Goal: Task Accomplishment & Management: Manage account settings

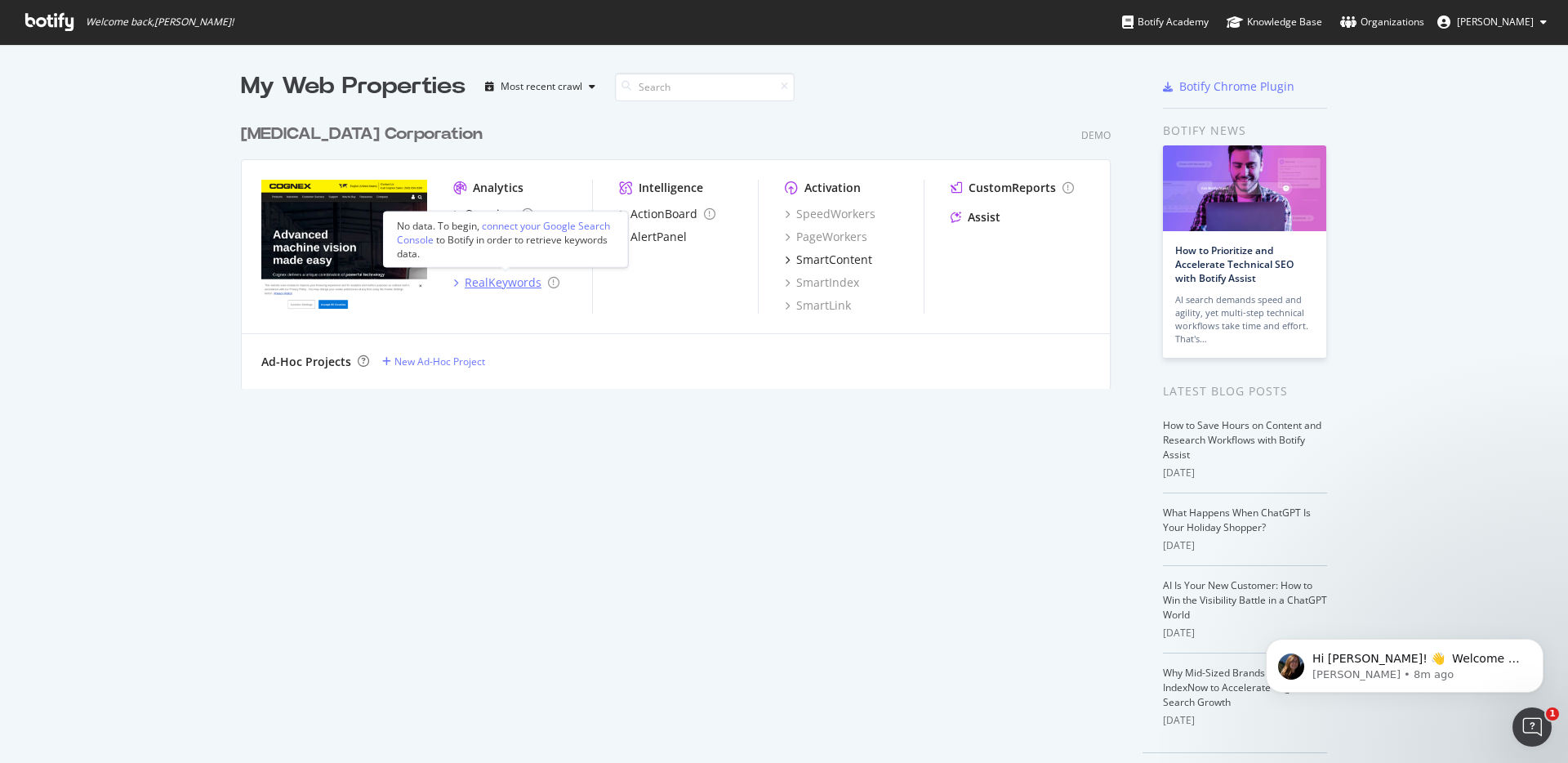
click at [511, 285] on div "RealKeywords" at bounding box center [503, 282] width 77 height 17
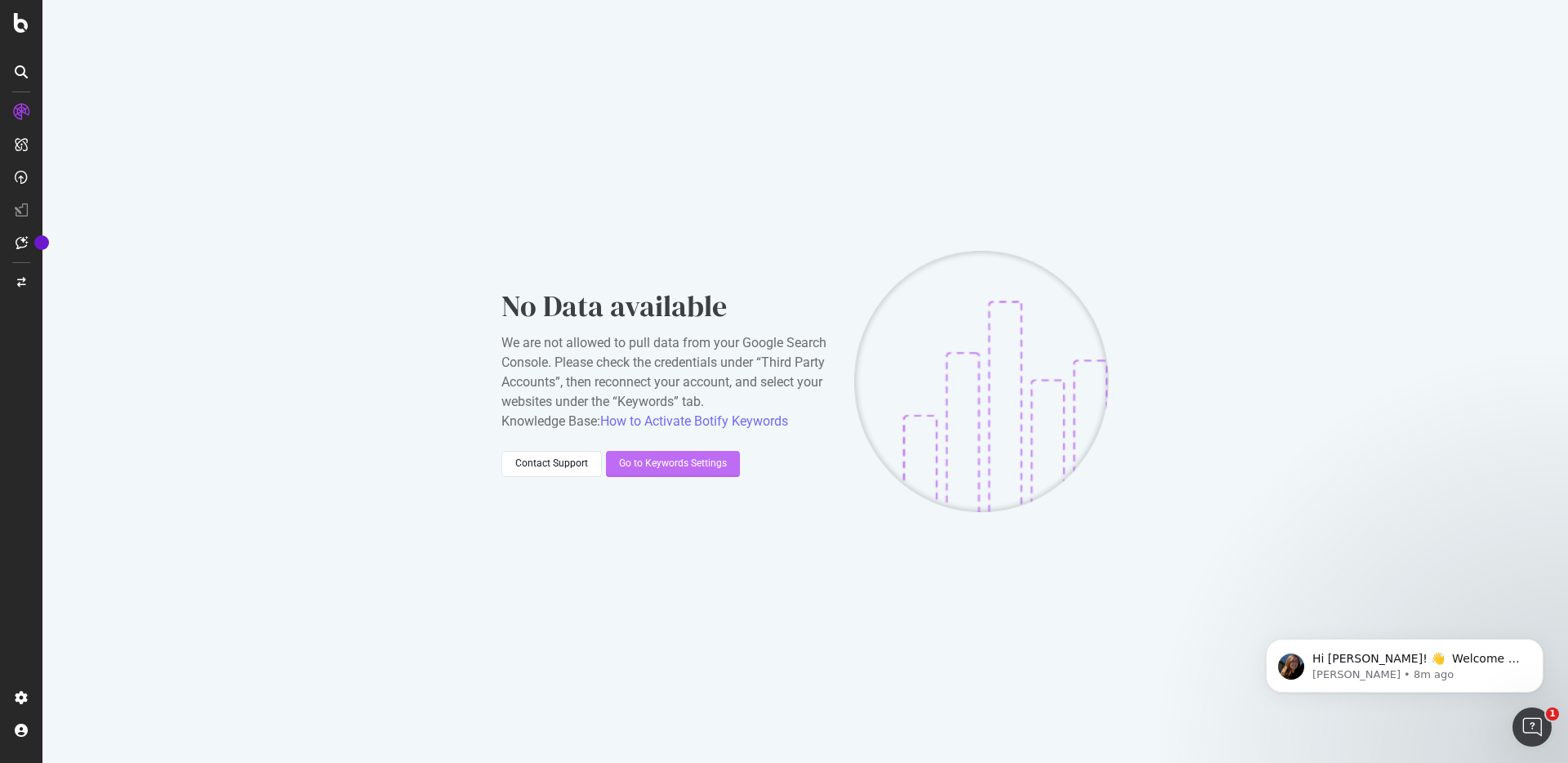
click at [660, 460] on div "Go to Keywords Settings" at bounding box center [673, 464] width 108 height 14
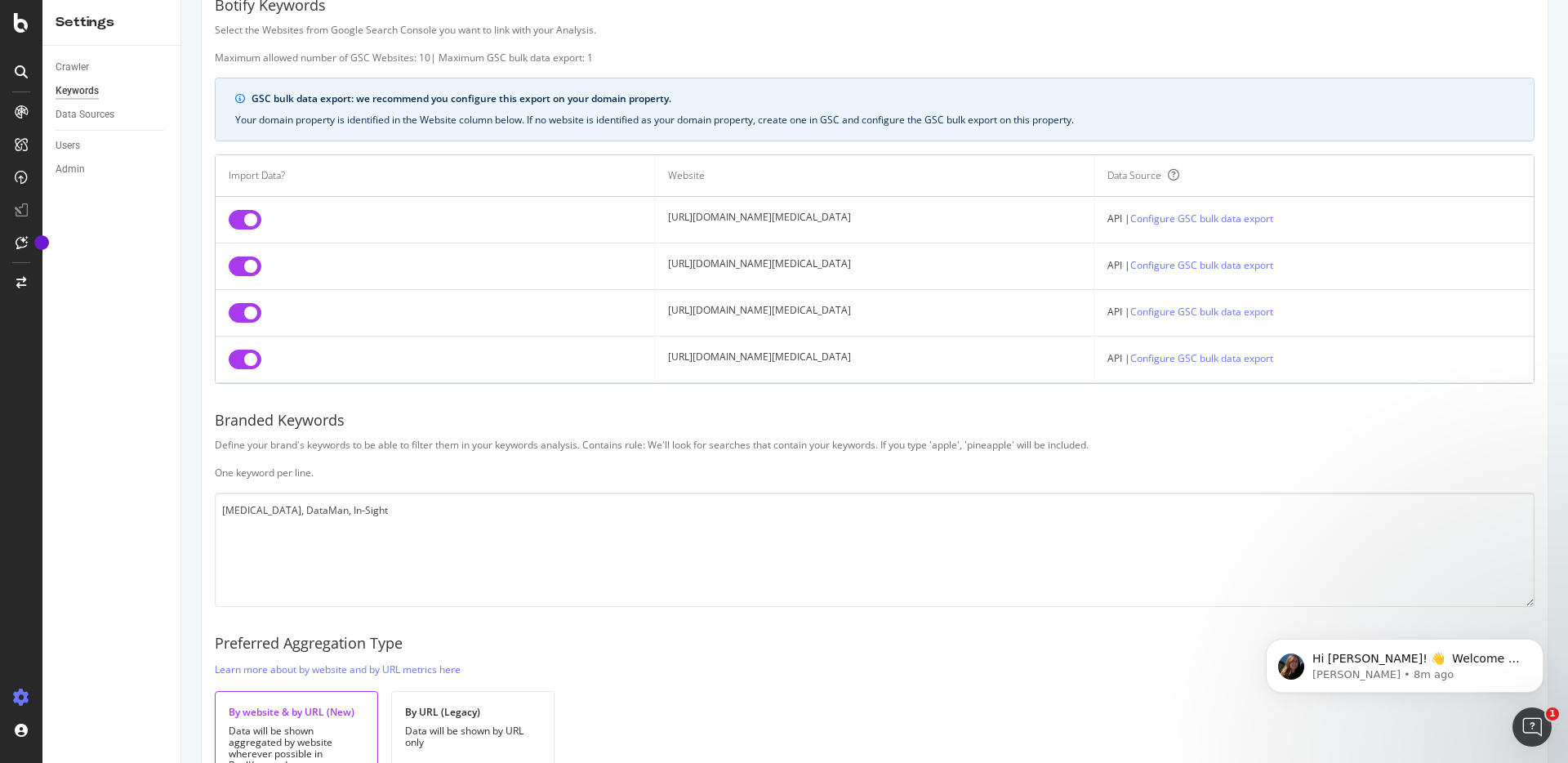
scroll to position [85, 0]
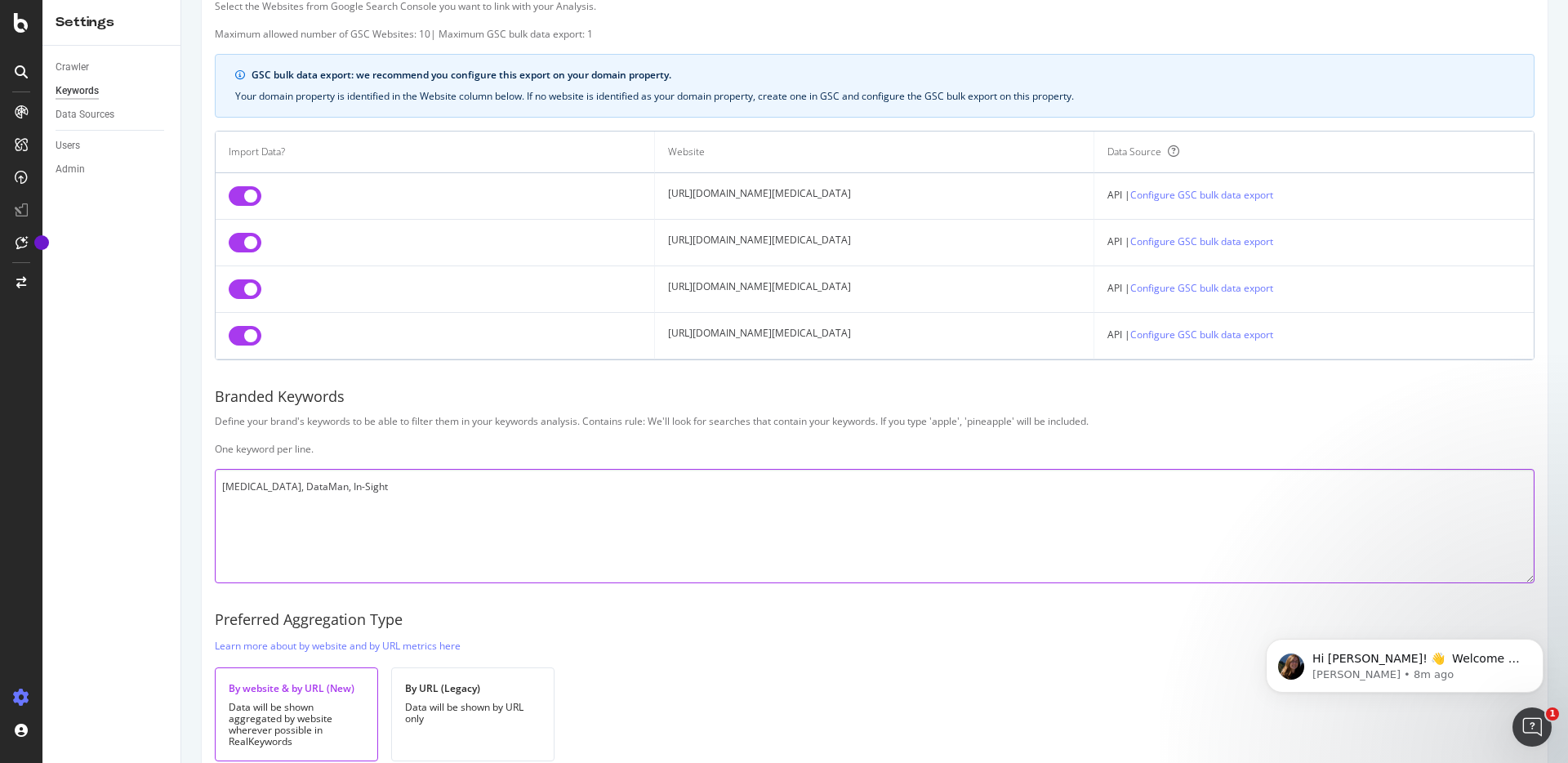
click at [260, 490] on textarea "[MEDICAL_DATA], DataMan, In-Sight" at bounding box center [874, 526] width 1320 height 114
click at [267, 504] on textarea "[MEDICAL_DATA] DataMan, In-Sight" at bounding box center [874, 526] width 1320 height 114
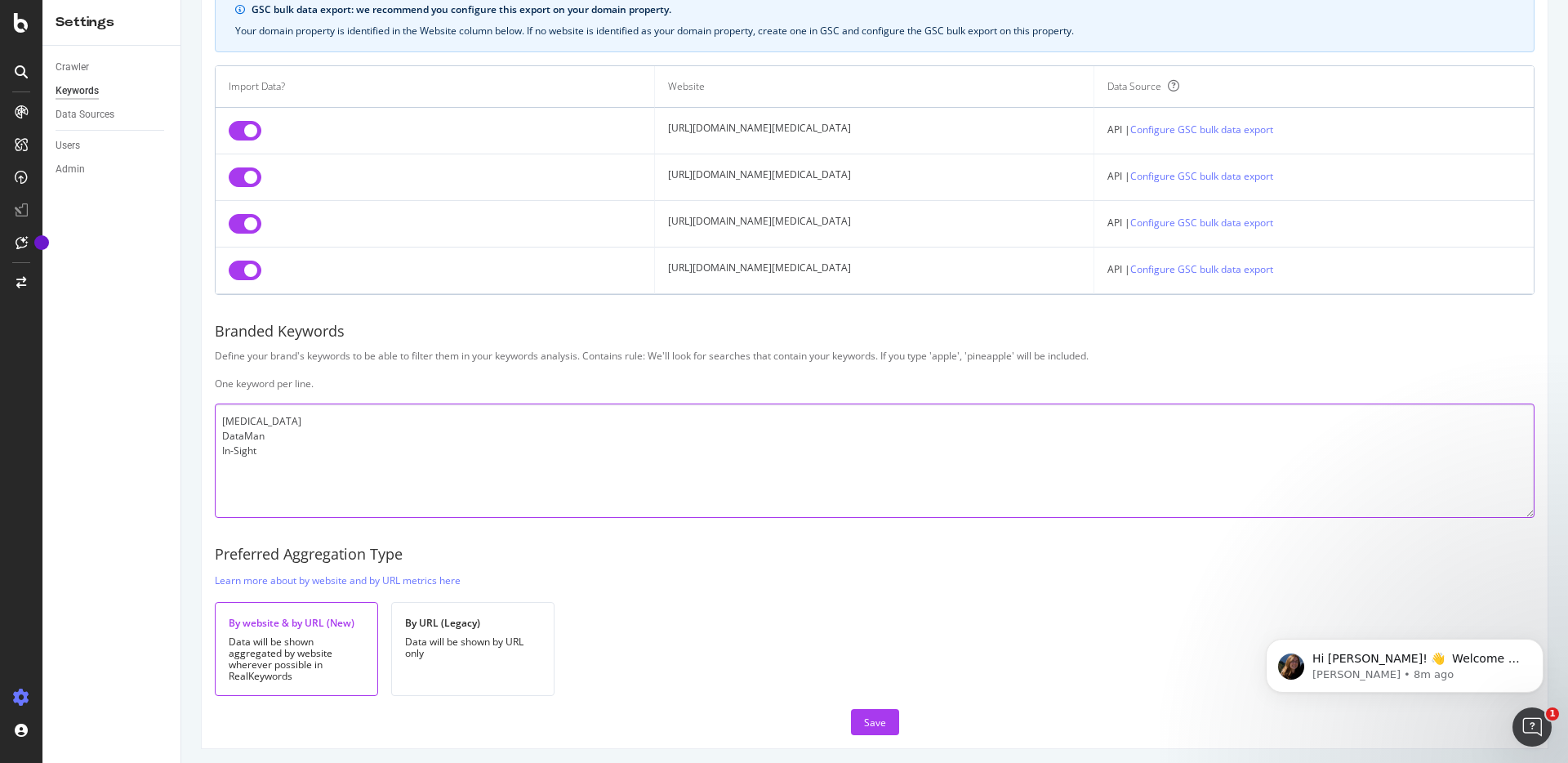
scroll to position [156, 0]
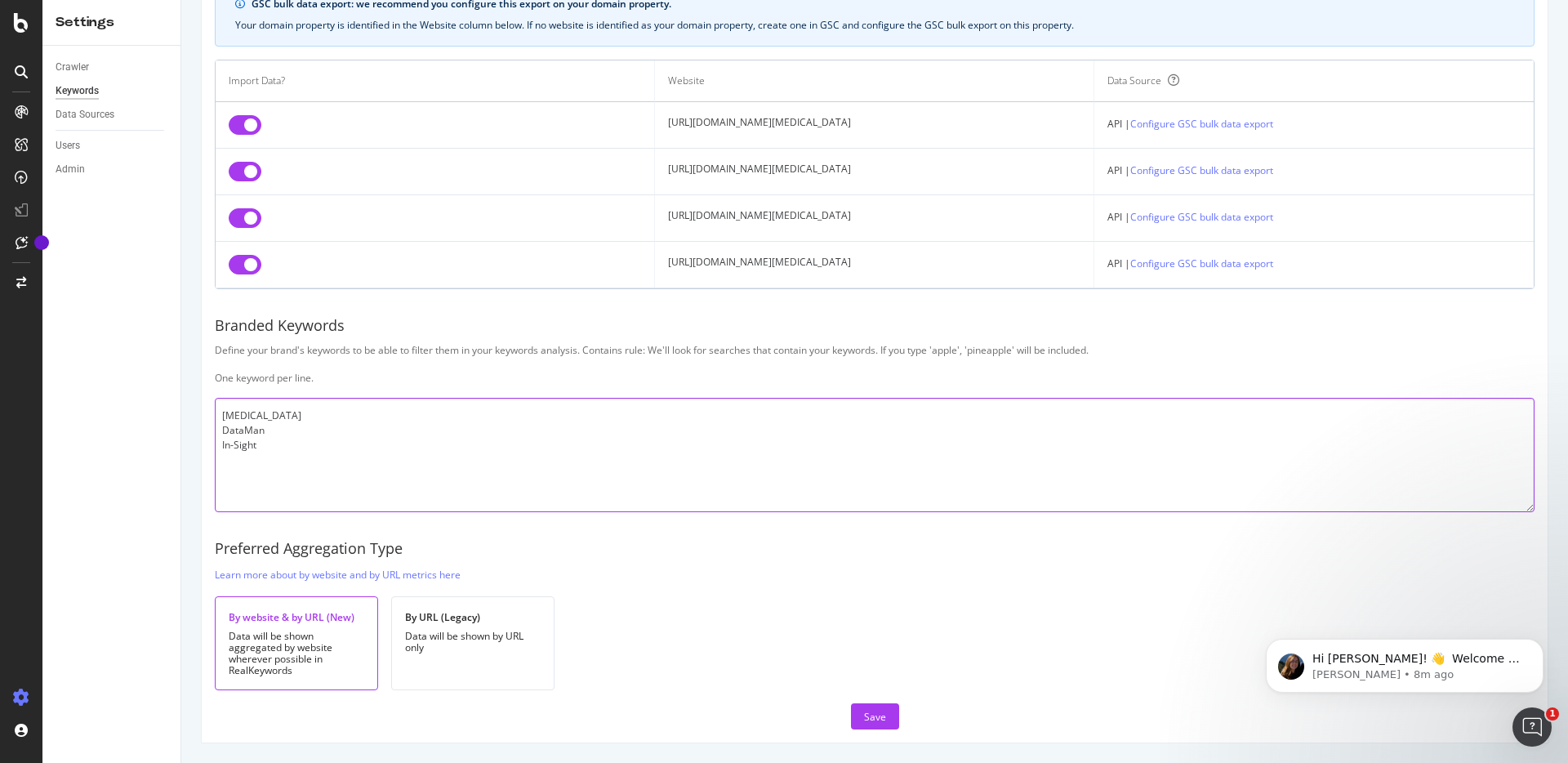
click at [303, 422] on textarea "[MEDICAL_DATA] DataMan In-Sight" at bounding box center [874, 454] width 1320 height 114
type textarea "[MEDICAL_DATA] DataMan In-Sight"
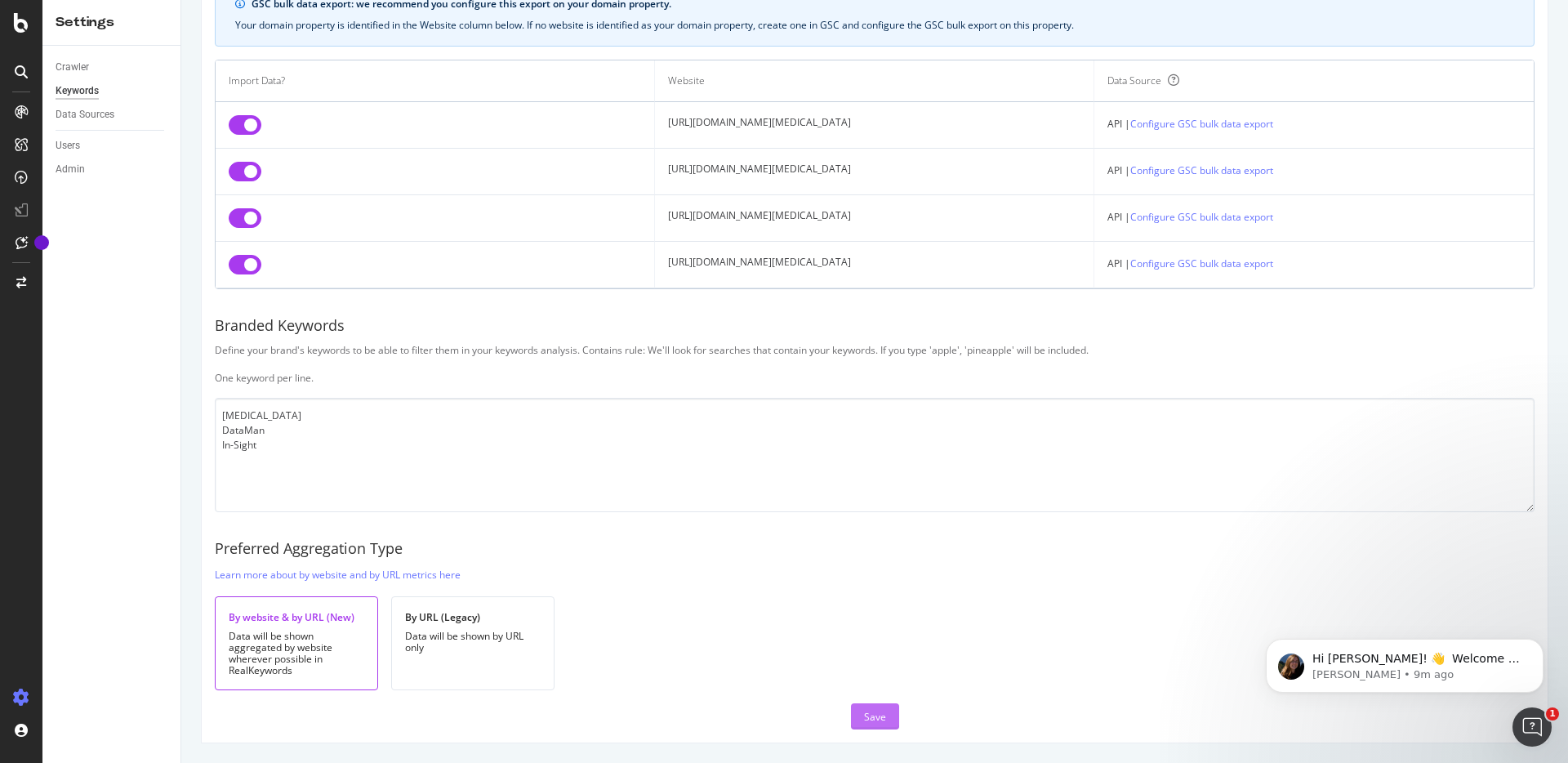
click at [859, 719] on button "Save" at bounding box center [874, 717] width 48 height 26
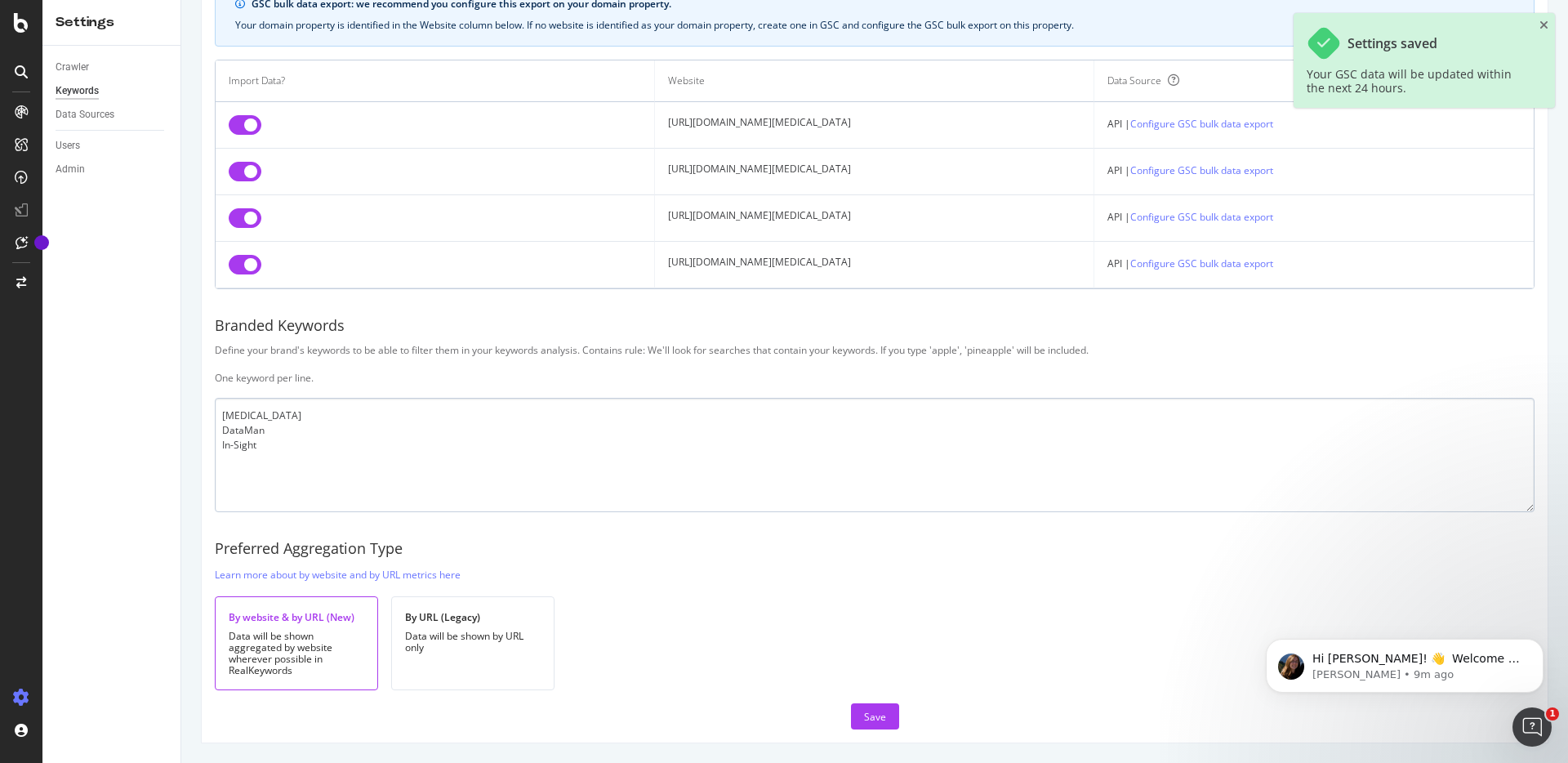
scroll to position [0, 0]
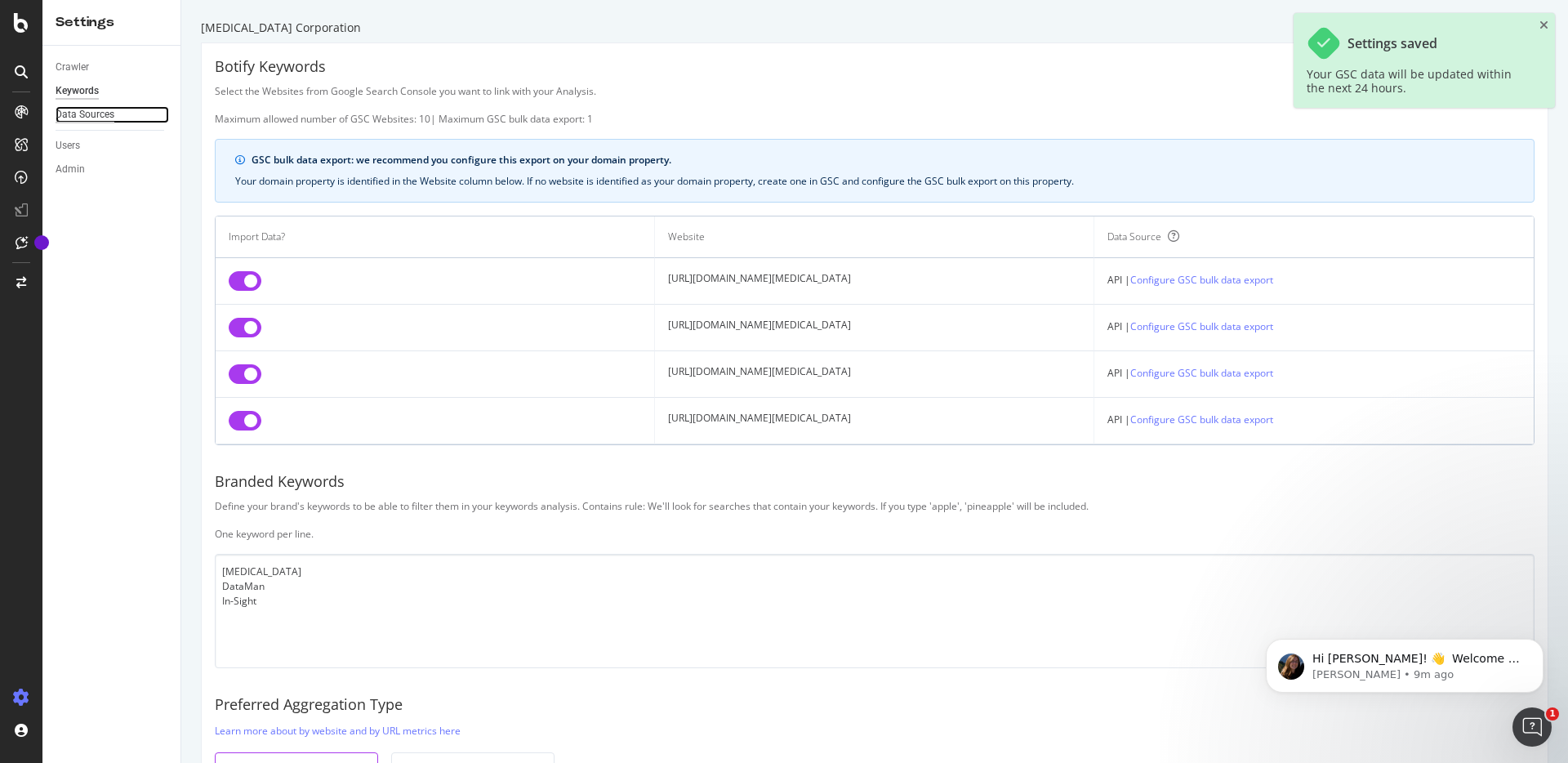
click at [84, 118] on div "Data Sources" at bounding box center [84, 115] width 59 height 18
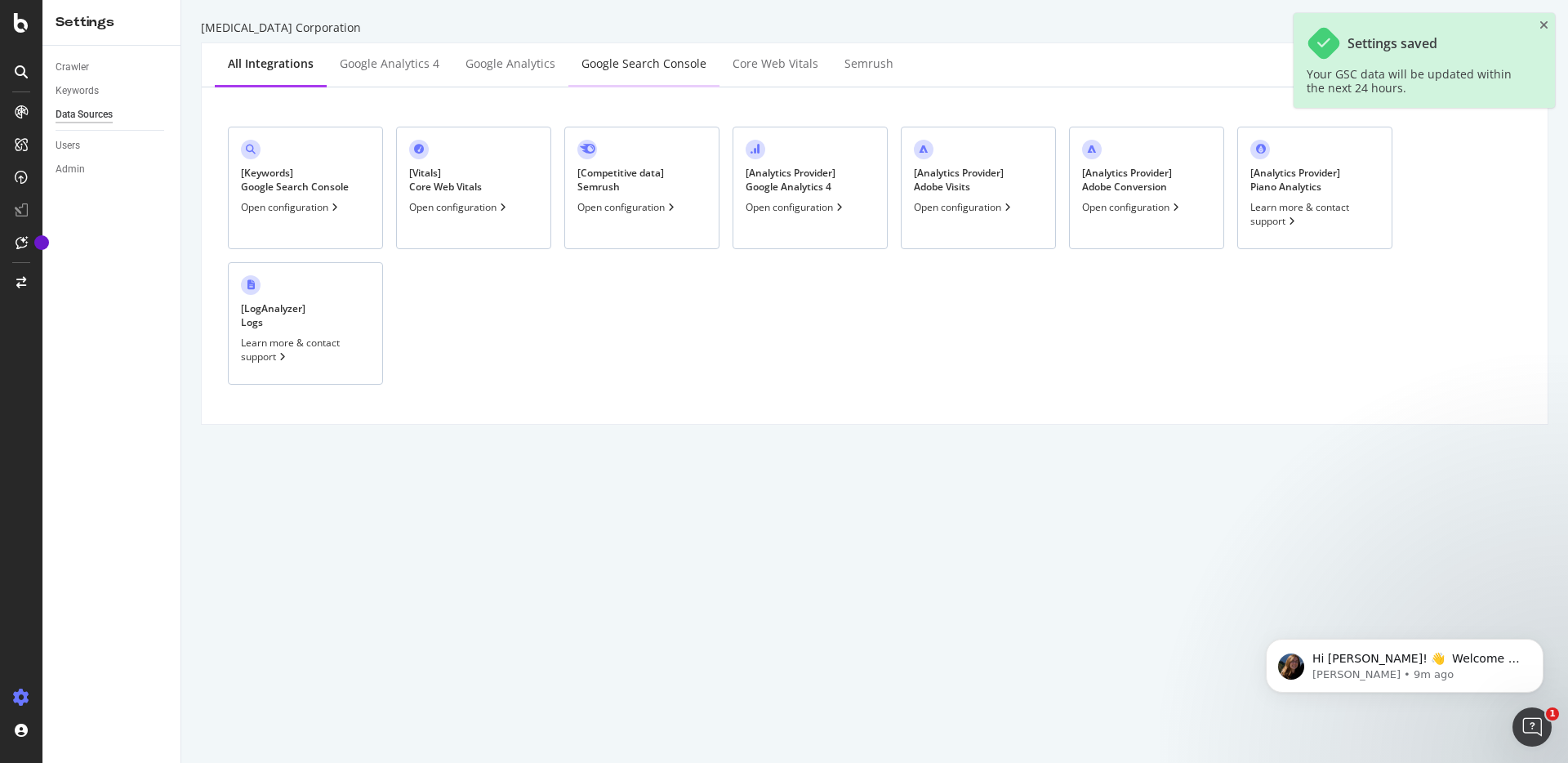
click at [617, 74] on div "Google Search Console" at bounding box center [644, 64] width 151 height 45
